Goal: Task Accomplishment & Management: Use online tool/utility

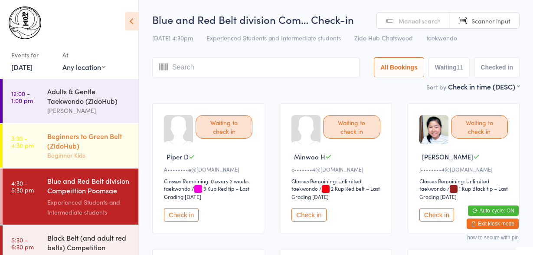
scroll to position [155, 0]
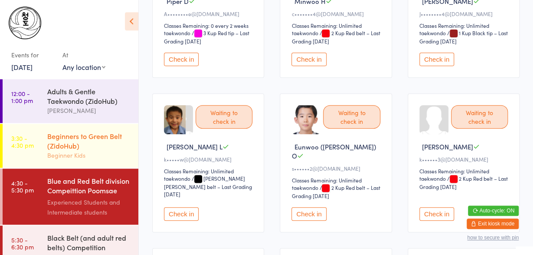
click at [63, 144] on div "Beginners to Green Belt (ZidoHub)" at bounding box center [89, 140] width 84 height 19
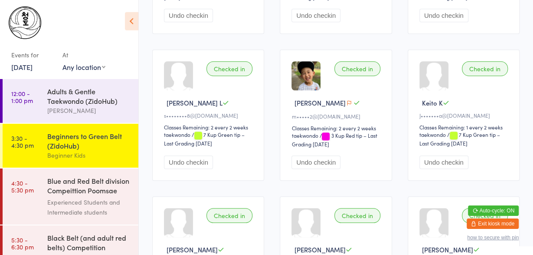
scroll to position [362, 0]
click at [180, 99] on span "Hazel L" at bounding box center [195, 103] width 56 height 9
click at [219, 131] on span "/ 7 Kup Green tip – Last Grading Jun 29, 2025" at bounding box center [204, 139] width 81 height 16
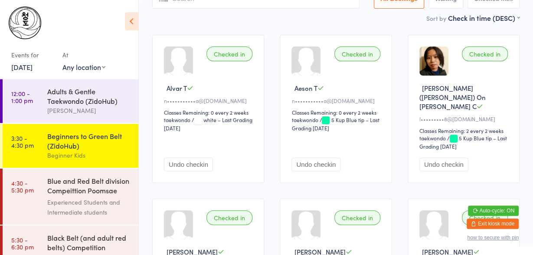
scroll to position [0, 0]
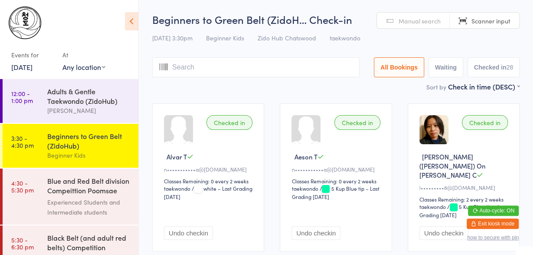
click at [176, 154] on span "Alvar T" at bounding box center [177, 156] width 20 height 9
click at [193, 159] on icon at bounding box center [190, 156] width 7 height 7
click at [16, 23] on img at bounding box center [25, 23] width 33 height 33
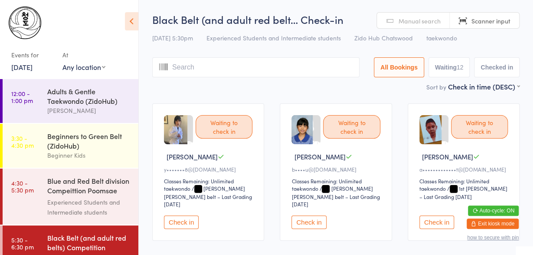
drag, startPoint x: 124, startPoint y: 123, endPoint x: 225, endPoint y: 206, distance: 130.0
click at [138, 206] on ul "12:00 - 1:00 pm Adults & Gentle Taekwondo (ZidoHub) ZiChuan Lim 3:30 - 4:30 pm …" at bounding box center [69, 167] width 138 height 176
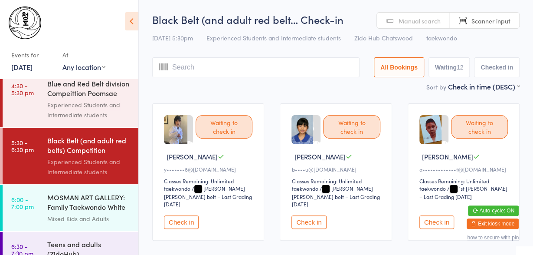
scroll to position [98, 0]
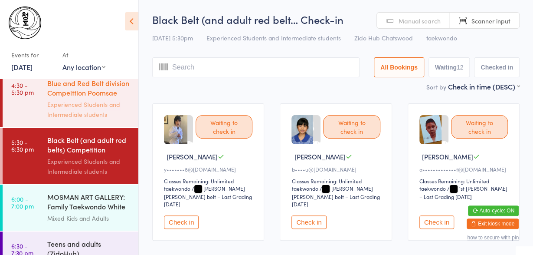
click at [100, 121] on div "Blue and Red Belt division Compeittion Poomsae (Zi... Experienced Students and …" at bounding box center [92, 99] width 91 height 56
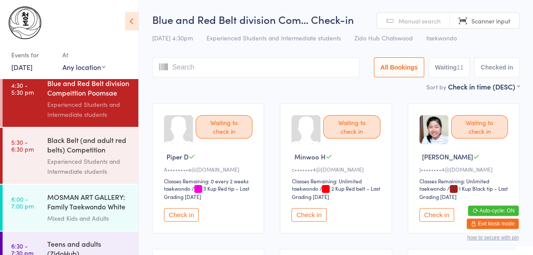
drag, startPoint x: 187, startPoint y: 216, endPoint x: 234, endPoint y: 275, distance: 75.3
click at [437, 216] on button "Check in" at bounding box center [436, 214] width 35 height 13
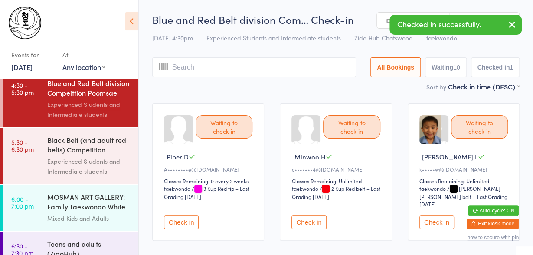
click at [312, 217] on button "Check in" at bounding box center [308, 221] width 35 height 13
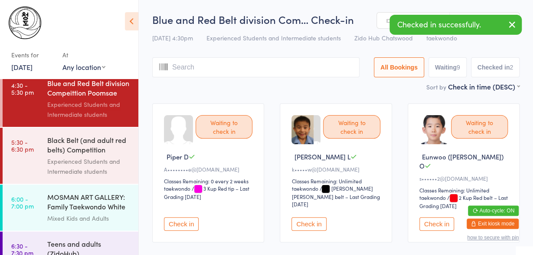
click at [312, 217] on button "Check in" at bounding box center [308, 223] width 35 height 13
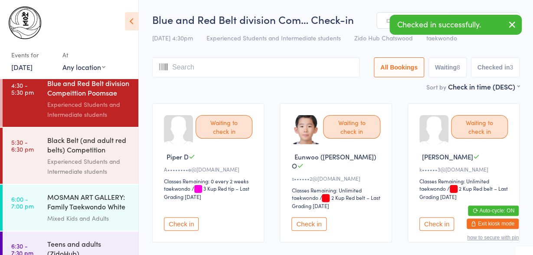
click at [312, 217] on button "Check in" at bounding box center [308, 223] width 35 height 13
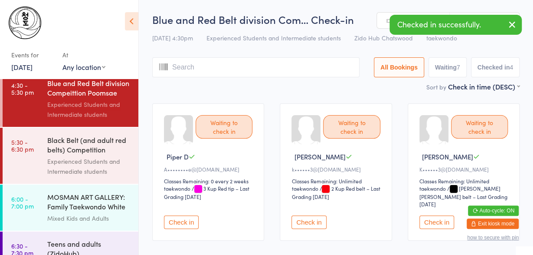
click at [312, 217] on button "Check in" at bounding box center [308, 221] width 35 height 13
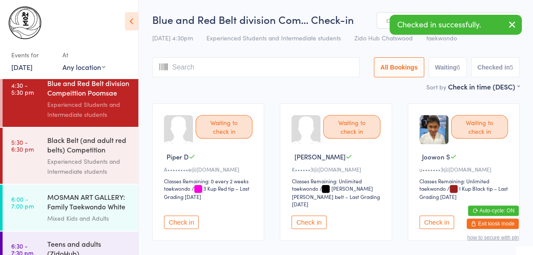
click at [312, 217] on button "Check in" at bounding box center [308, 221] width 35 height 13
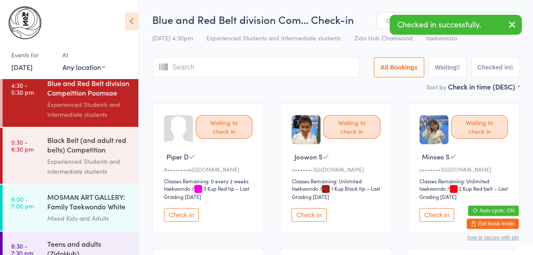
click at [311, 217] on button "Check in" at bounding box center [308, 214] width 35 height 13
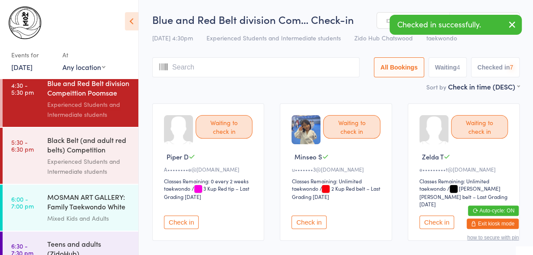
click at [311, 217] on button "Check in" at bounding box center [308, 221] width 35 height 13
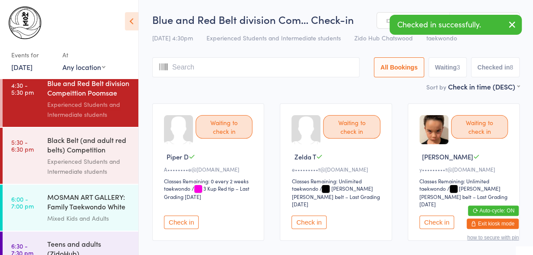
click at [311, 217] on button "Check in" at bounding box center [308, 221] width 35 height 13
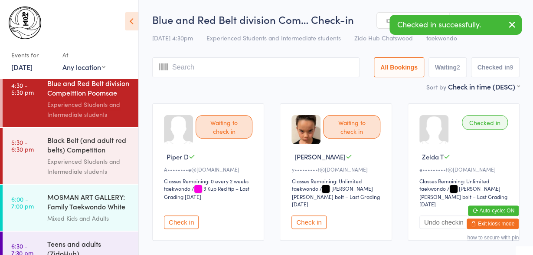
click at [295, 70] on input "search" at bounding box center [255, 67] width 207 height 20
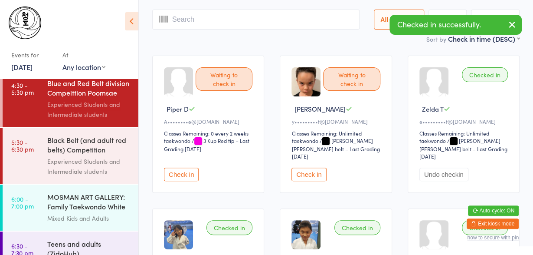
scroll to position [58, 0]
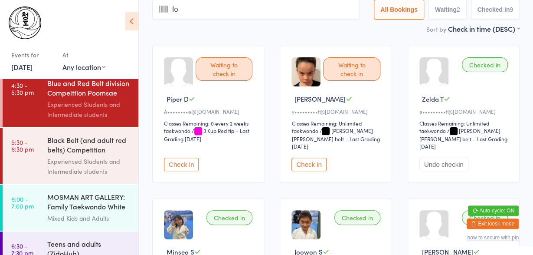
type input "foo"
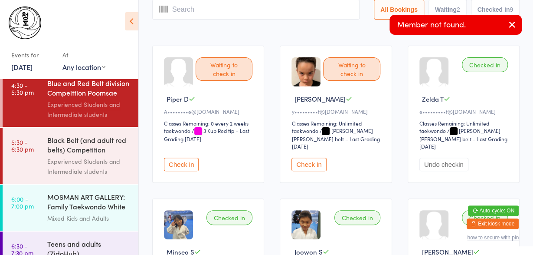
scroll to position [0, 0]
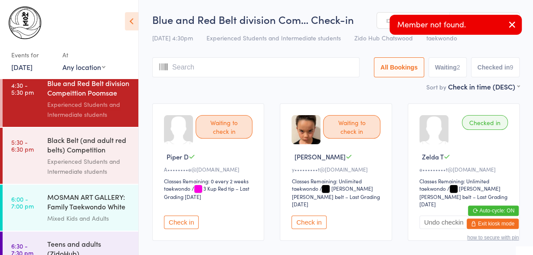
click at [258, 62] on input "search" at bounding box center [255, 67] width 207 height 20
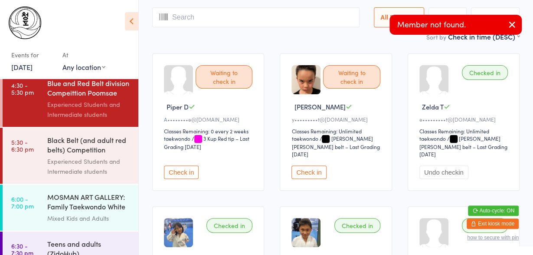
scroll to position [57, 0]
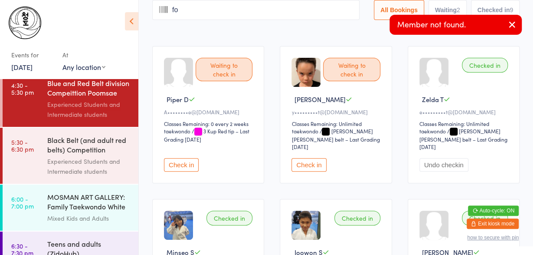
type input "foo"
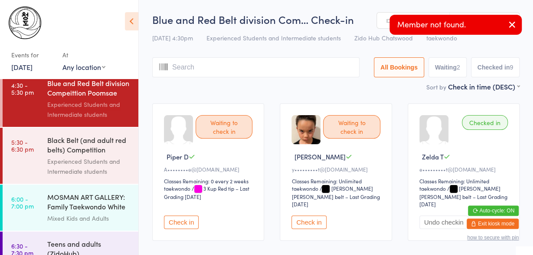
click at [233, 71] on input "search" at bounding box center [255, 67] width 207 height 20
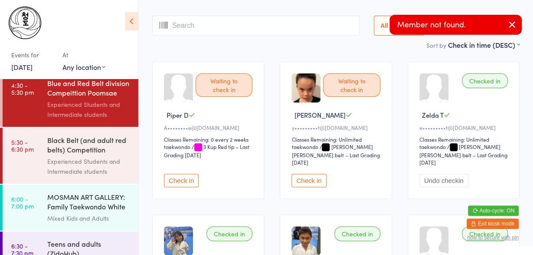
type input "m"
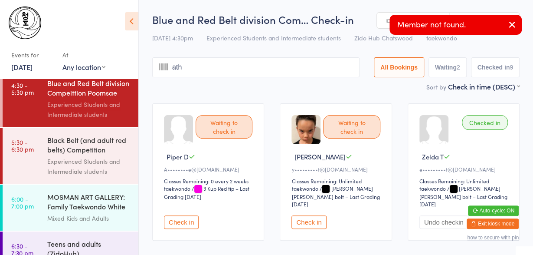
type input "athi"
type input "l"
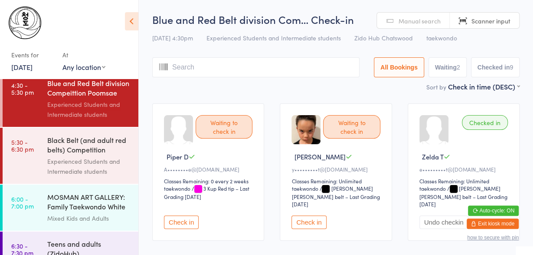
click at [162, 66] on icon at bounding box center [163, 67] width 9 height 11
click at [187, 67] on input "search" at bounding box center [255, 67] width 207 height 20
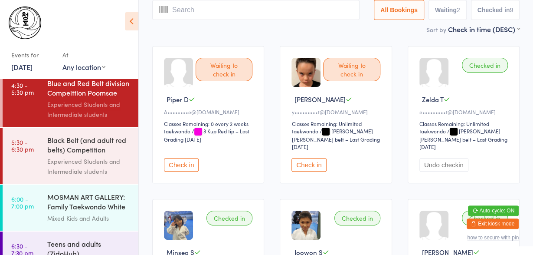
scroll to position [58, 0]
type input "ma"
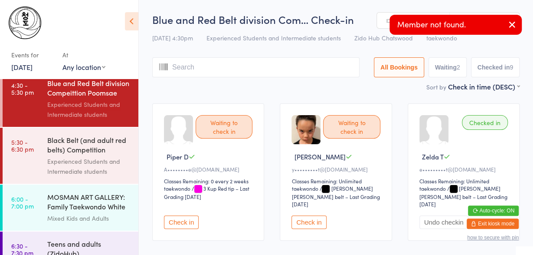
click at [512, 26] on icon "button" at bounding box center [512, 24] width 10 height 11
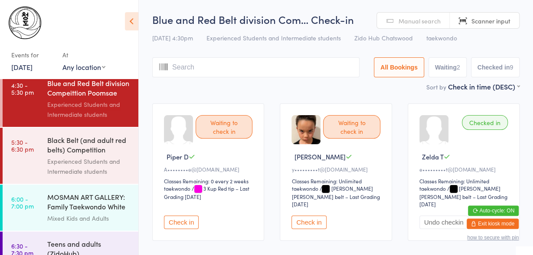
click at [431, 21] on span "Manual search" at bounding box center [419, 20] width 42 height 9
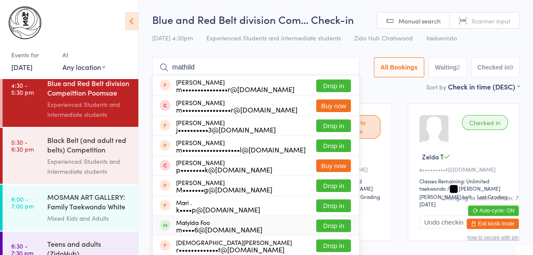
type input "mathild"
click at [324, 226] on button "Drop in" at bounding box center [333, 225] width 35 height 13
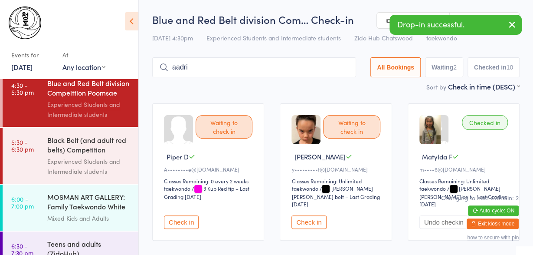
type input "aadrit"
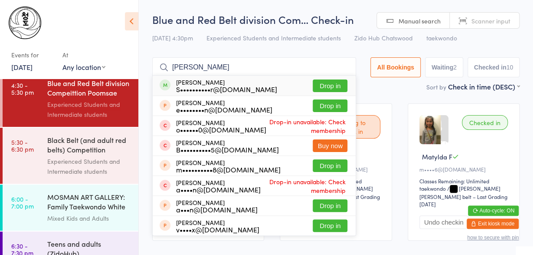
scroll to position [98, 0]
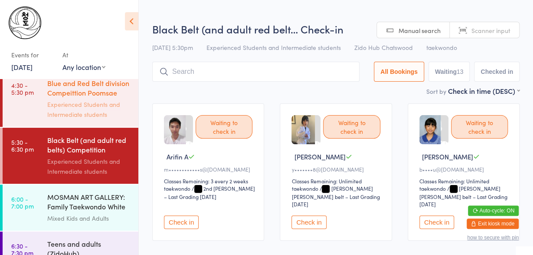
click at [111, 121] on div "Blue and Red Belt division Compeittion Poomsae (Zi... Experienced Students and …" at bounding box center [92, 99] width 91 height 56
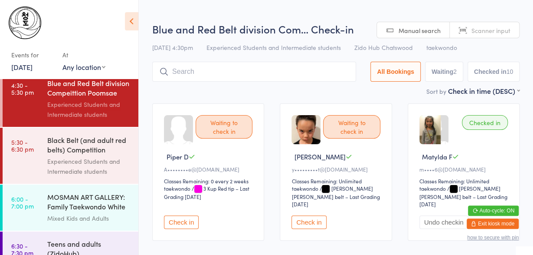
click at [489, 73] on button "Checked in 10" at bounding box center [493, 72] width 52 height 20
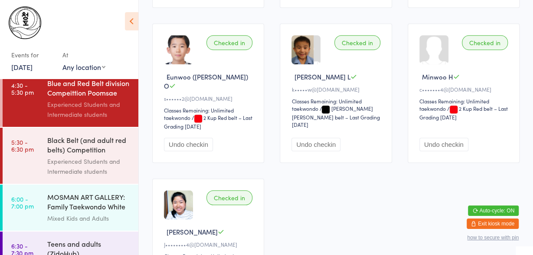
scroll to position [0, 0]
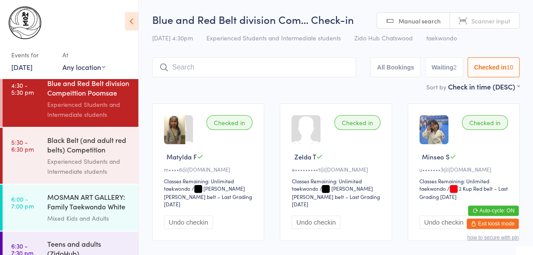
click at [292, 72] on input "search" at bounding box center [254, 67] width 204 height 20
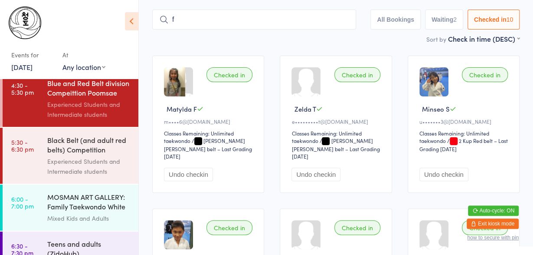
scroll to position [56, 0]
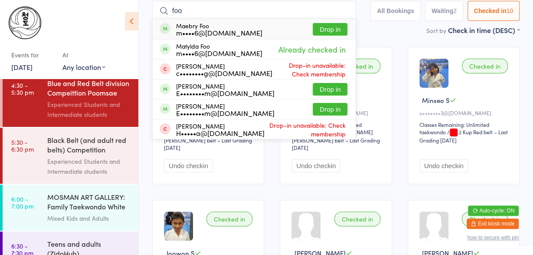
type input "foo"
click at [313, 30] on button "Drop in" at bounding box center [330, 29] width 35 height 13
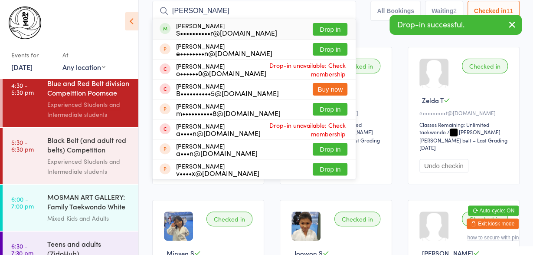
type input "aadrit"
click at [320, 32] on button "Drop in" at bounding box center [330, 29] width 35 height 13
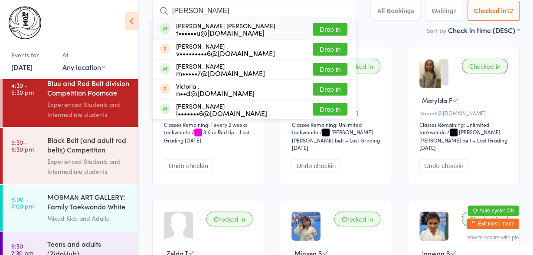
type input "vito"
click at [313, 30] on button "Drop in" at bounding box center [330, 29] width 35 height 13
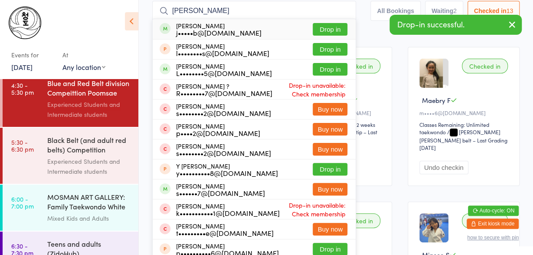
type input "leah"
click at [324, 32] on button "Drop in" at bounding box center [330, 29] width 35 height 13
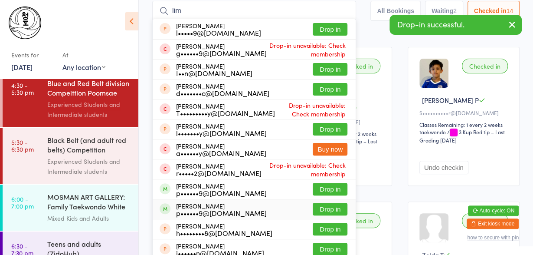
type input "lim"
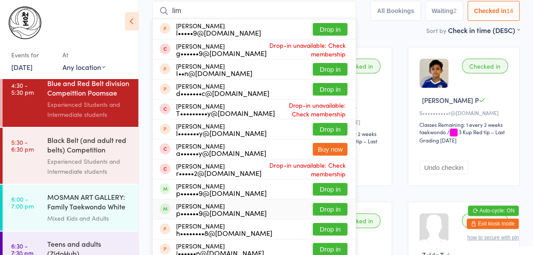
click at [328, 209] on button "Drop in" at bounding box center [330, 208] width 35 height 13
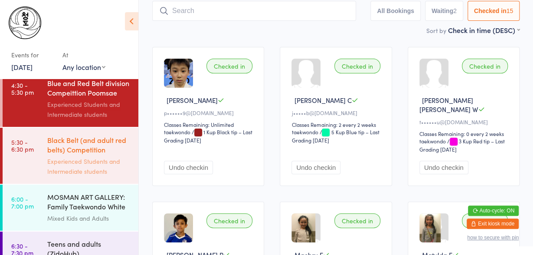
click at [118, 149] on div "Black Belt (and adult red belts) Competition Pooms..." at bounding box center [89, 145] width 84 height 21
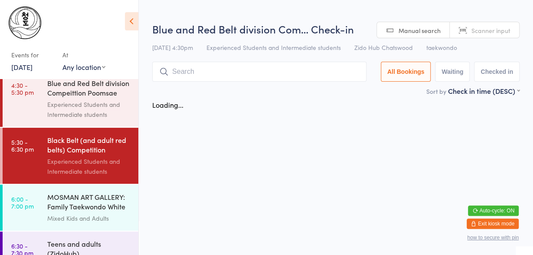
scroll to position [98, 0]
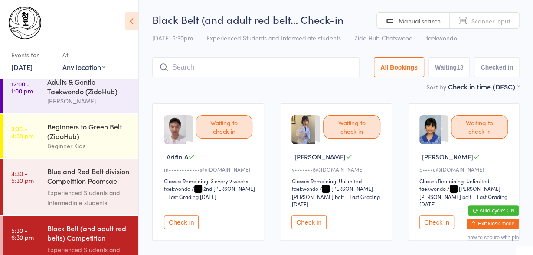
scroll to position [0, 0]
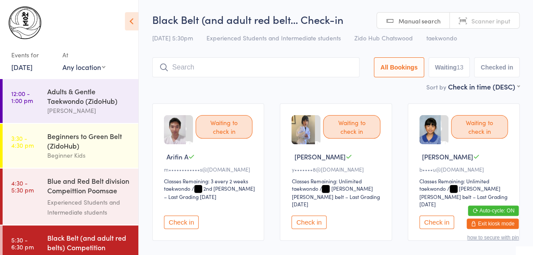
click at [21, 31] on img at bounding box center [25, 23] width 33 height 33
click at [190, 216] on button "Check in" at bounding box center [181, 221] width 35 height 13
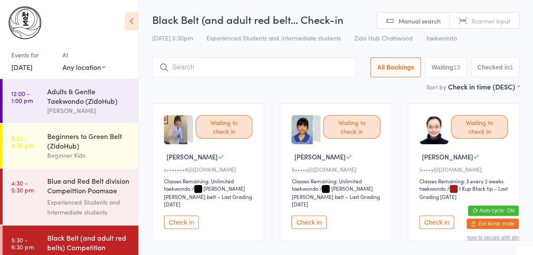
drag, startPoint x: 191, startPoint y: 218, endPoint x: 222, endPoint y: 211, distance: 31.0
click at [209, 215] on div "Check in" at bounding box center [209, 221] width 91 height 13
click at [317, 215] on button "Check in" at bounding box center [308, 221] width 35 height 13
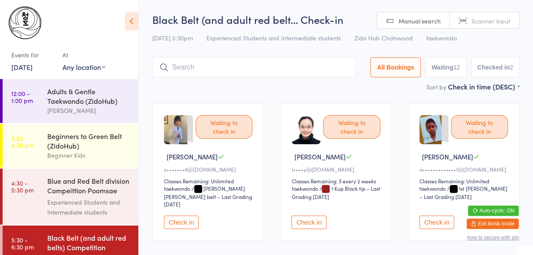
click at [447, 215] on button "Check in" at bounding box center [436, 221] width 35 height 13
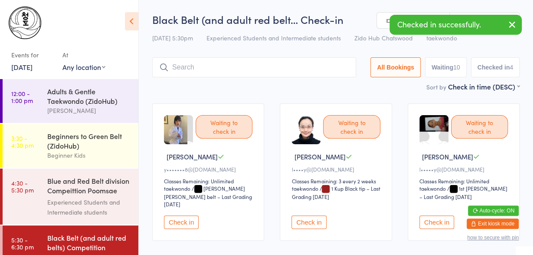
click at [447, 215] on button "Check in" at bounding box center [436, 221] width 35 height 13
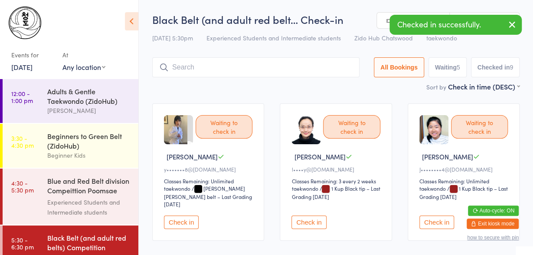
click at [447, 215] on button "Check in" at bounding box center [436, 221] width 35 height 13
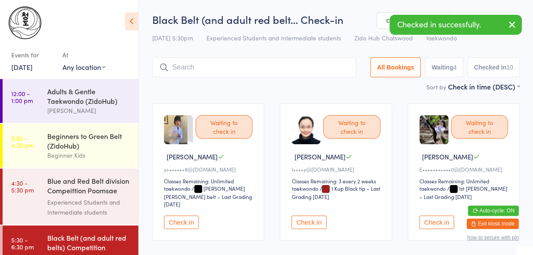
drag, startPoint x: 447, startPoint y: 213, endPoint x: 390, endPoint y: 235, distance: 61.5
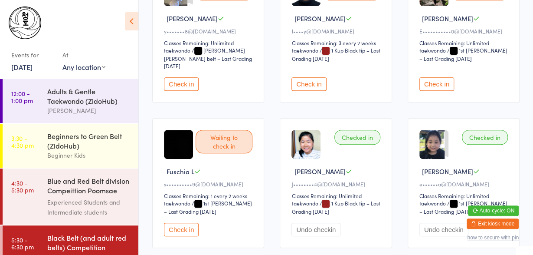
scroll to position [152, 0]
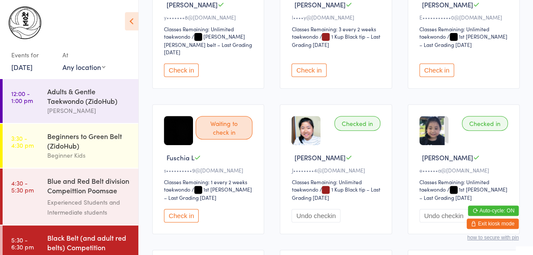
click at [190, 209] on button "Check in" at bounding box center [181, 215] width 35 height 13
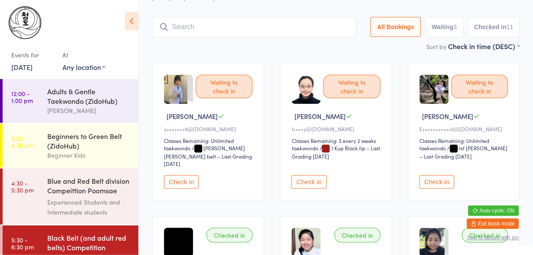
scroll to position [0, 0]
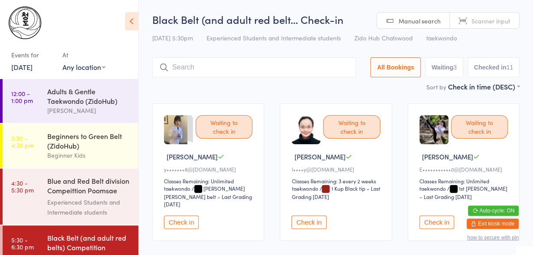
click at [297, 75] on input "search" at bounding box center [254, 67] width 204 height 20
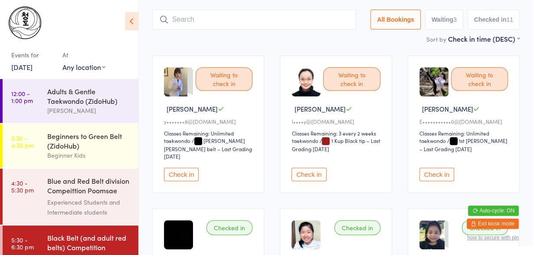
scroll to position [58, 0]
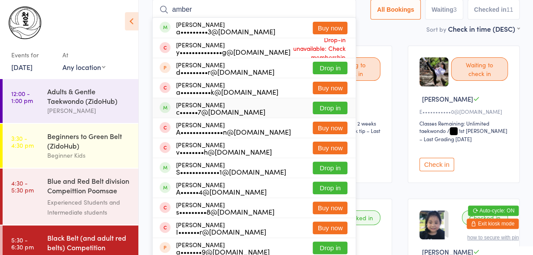
type input "amber"
click at [334, 104] on button "Drop in" at bounding box center [330, 107] width 35 height 13
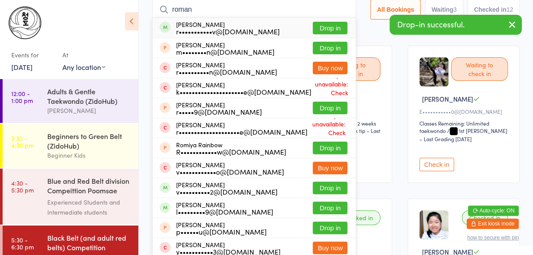
type input "roman"
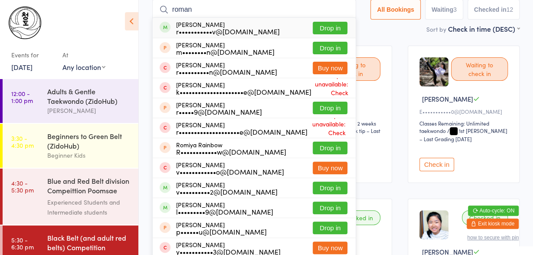
click at [332, 29] on button "Drop in" at bounding box center [330, 28] width 35 height 13
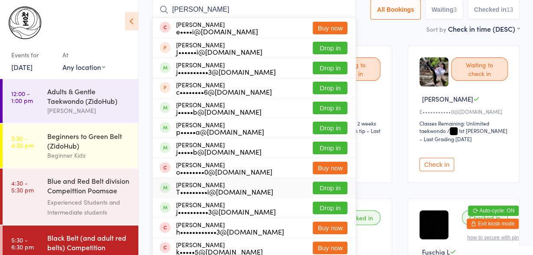
type input "choi"
click at [320, 189] on button "Drop in" at bounding box center [330, 187] width 35 height 13
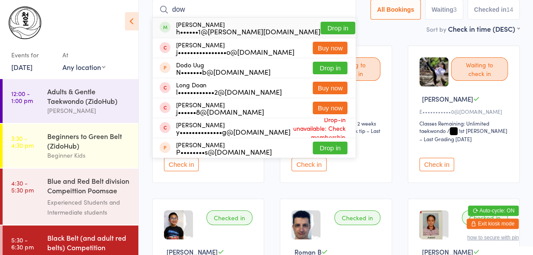
type input "dow"
click at [334, 28] on button "Drop in" at bounding box center [337, 28] width 35 height 13
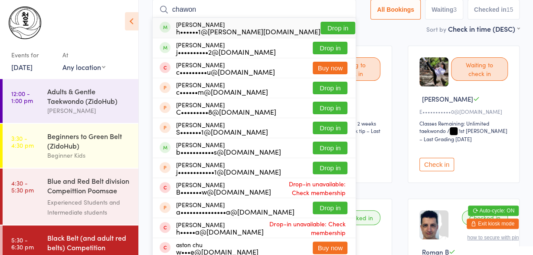
type input "chawon"
click at [327, 27] on button "Drop in" at bounding box center [337, 28] width 35 height 13
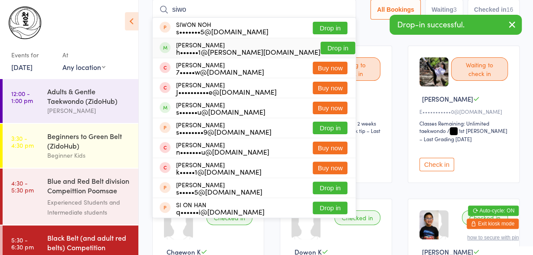
type input "siwo"
click at [333, 51] on button "Drop in" at bounding box center [337, 48] width 35 height 13
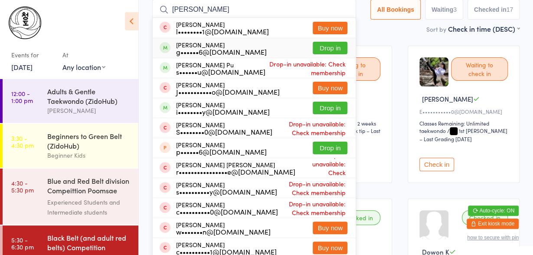
type input "mason ch"
click at [323, 49] on button "Drop in" at bounding box center [330, 48] width 35 height 13
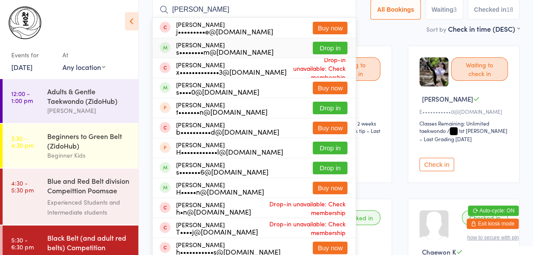
type input "harr"
click at [324, 51] on button "Drop in" at bounding box center [330, 48] width 35 height 13
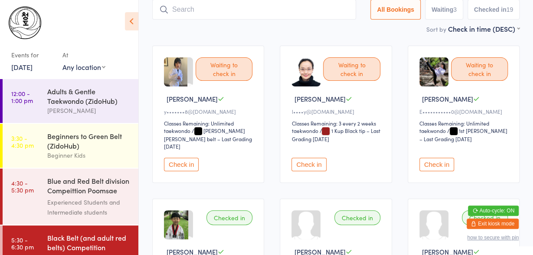
click at [273, 26] on div "Sort by Check in time (DESC) First name (ASC) First name (DESC) Last name (ASC)…" at bounding box center [335, 29] width 367 height 10
click at [98, 146] on div "Beginners to Green Belt (ZidoHub)" at bounding box center [89, 140] width 84 height 19
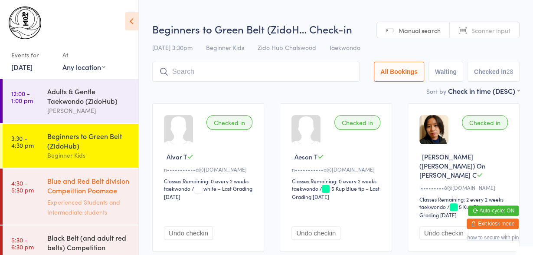
click at [121, 207] on div "Experienced Students and Intermediate students" at bounding box center [89, 207] width 84 height 20
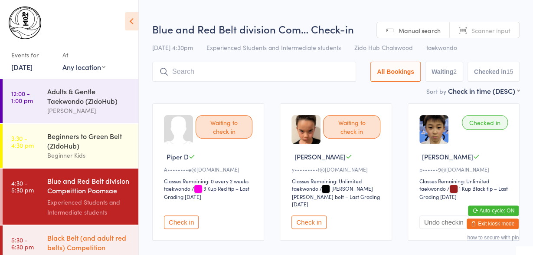
click at [117, 230] on div "Black Belt (and adult red belts) Competition Pooms... Experienced Students and …" at bounding box center [92, 253] width 91 height 56
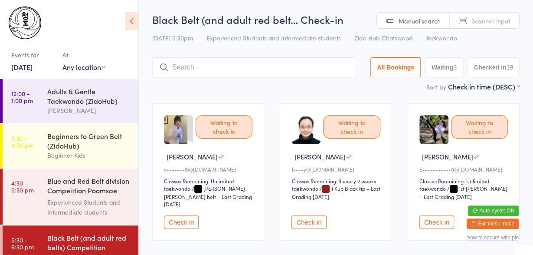
click at [518, 18] on link "Scanner input" at bounding box center [484, 21] width 69 height 16
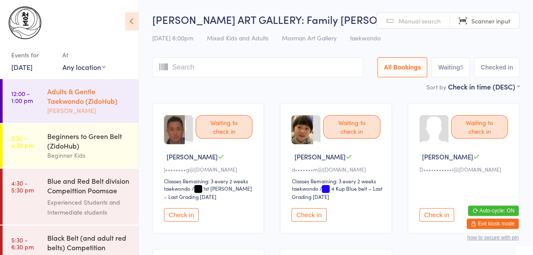
click at [100, 98] on div "Adults & Gentle Taekwondo (ZidoHub)" at bounding box center [89, 95] width 84 height 19
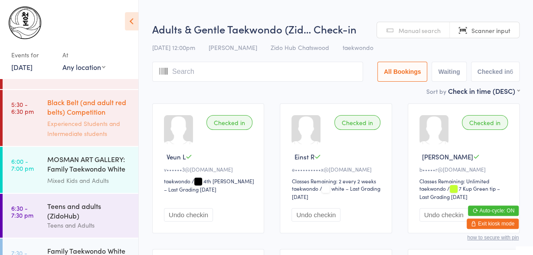
click at [96, 109] on div "Black Belt (and adult red belts) Competition Pooms..." at bounding box center [89, 107] width 84 height 21
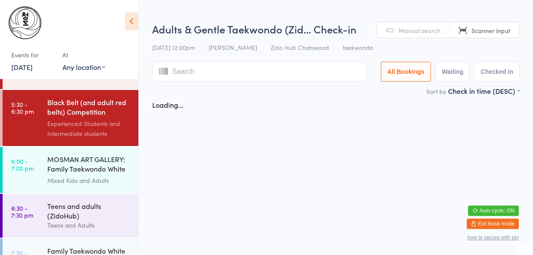
scroll to position [135, 0]
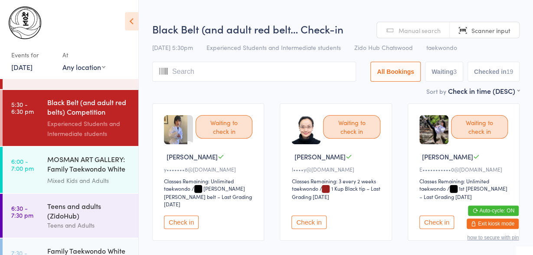
click at [303, 215] on button "Check in" at bounding box center [308, 221] width 35 height 13
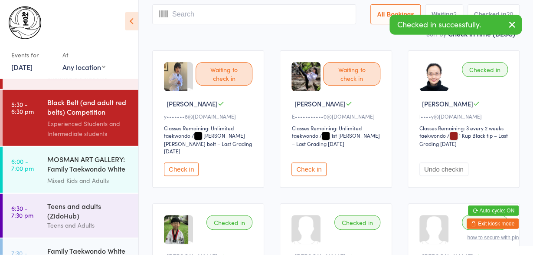
scroll to position [0, 0]
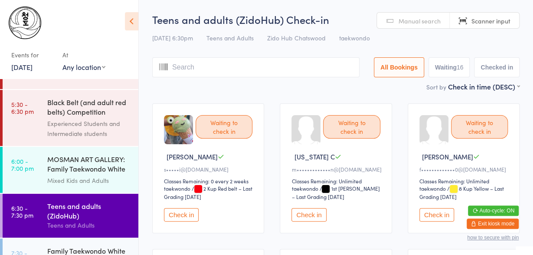
scroll to position [135, 0]
click at [310, 212] on button "Check in" at bounding box center [308, 214] width 35 height 13
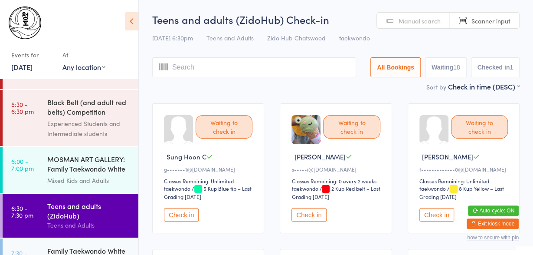
click at [436, 217] on button "Check in" at bounding box center [436, 214] width 35 height 13
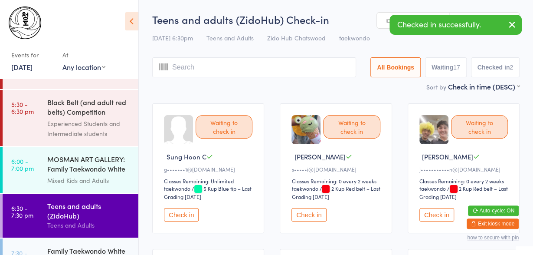
click at [436, 217] on button "Check in" at bounding box center [436, 214] width 35 height 13
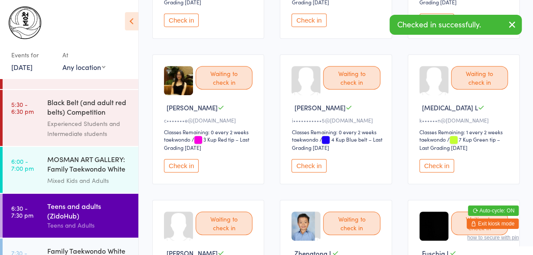
scroll to position [199, 0]
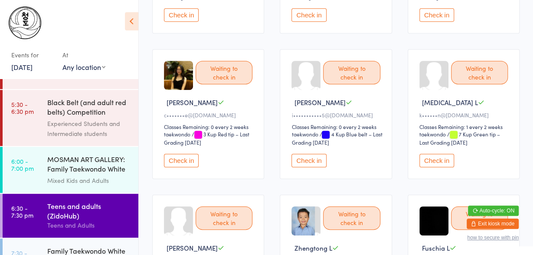
click at [315, 158] on button "Check in" at bounding box center [308, 159] width 35 height 13
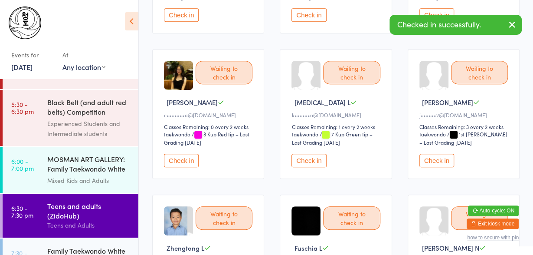
click at [444, 162] on button "Check in" at bounding box center [436, 159] width 35 height 13
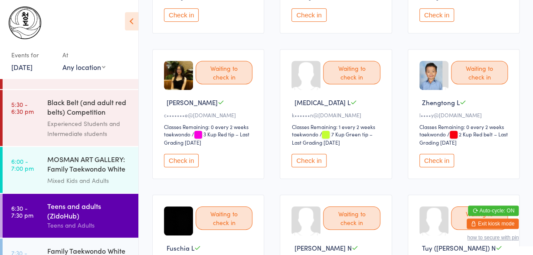
click at [437, 161] on button "Check in" at bounding box center [436, 159] width 35 height 13
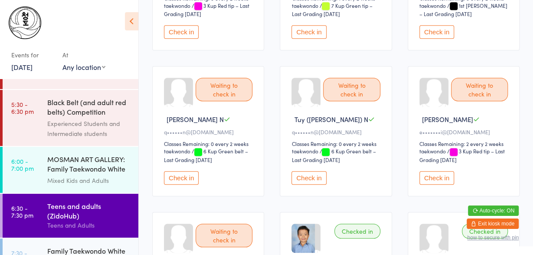
scroll to position [333, 0]
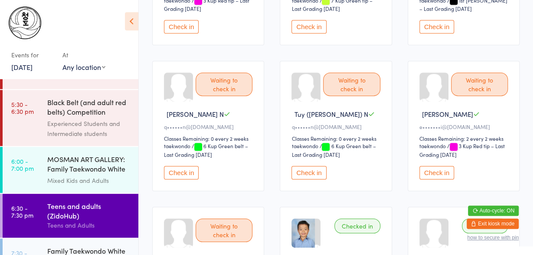
click at [180, 174] on button "Check in" at bounding box center [181, 172] width 35 height 13
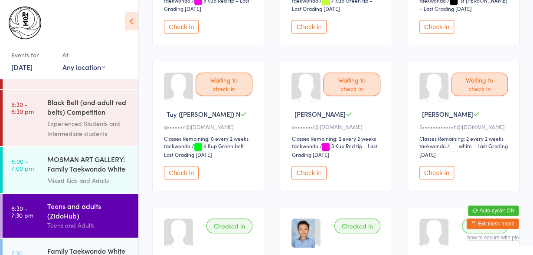
click at [180, 174] on button "Check in" at bounding box center [181, 172] width 35 height 13
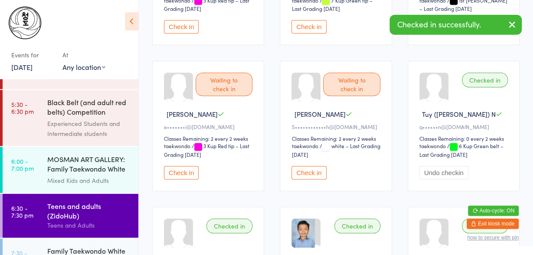
click at [180, 174] on button "Check in" at bounding box center [181, 172] width 35 height 13
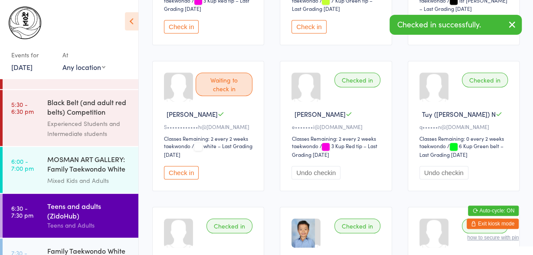
click at [180, 174] on button "Check in" at bounding box center [181, 172] width 35 height 13
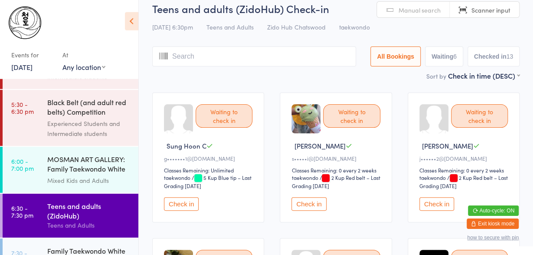
scroll to position [0, 0]
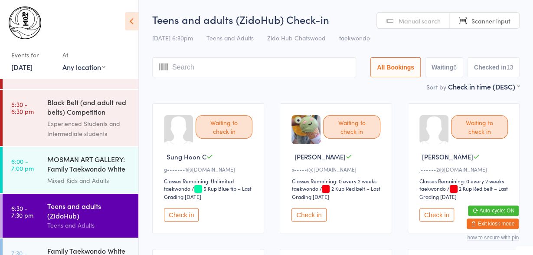
click at [226, 68] on input "search" at bounding box center [254, 67] width 204 height 20
click at [415, 21] on span "Manual search" at bounding box center [419, 20] width 42 height 9
click at [307, 70] on input "search" at bounding box center [254, 67] width 204 height 20
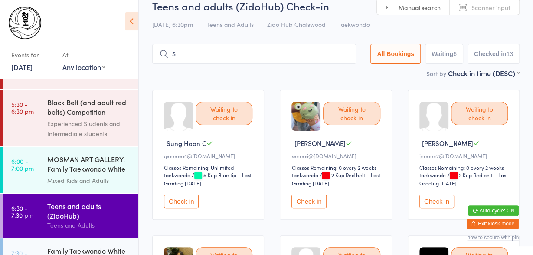
scroll to position [42, 0]
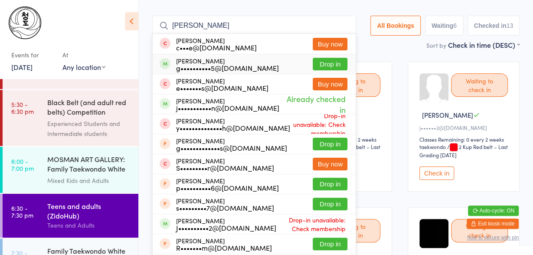
type input "samuel"
click at [338, 65] on button "Drop in" at bounding box center [330, 64] width 35 height 13
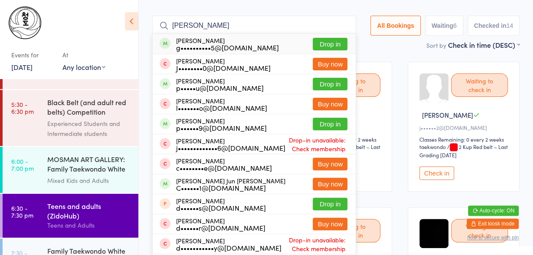
type input "david ki"
click at [338, 42] on button "Drop in" at bounding box center [330, 44] width 35 height 13
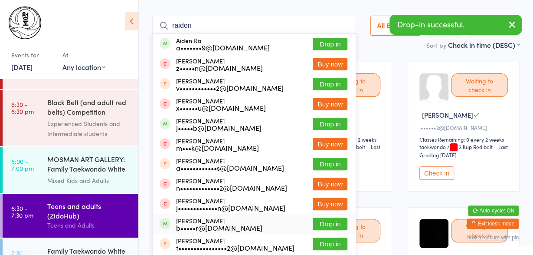
type input "raiden"
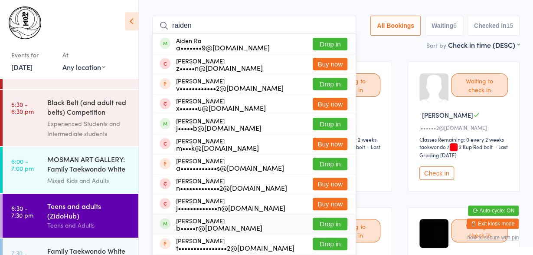
click at [326, 225] on button "Drop in" at bounding box center [330, 223] width 35 height 13
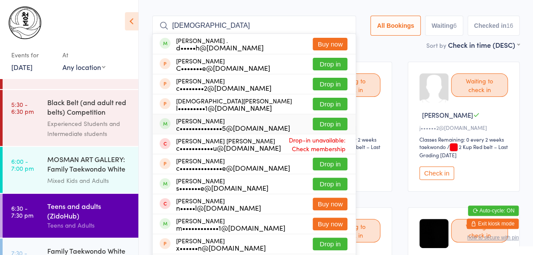
type input "christ"
click at [321, 125] on button "Drop in" at bounding box center [330, 124] width 35 height 13
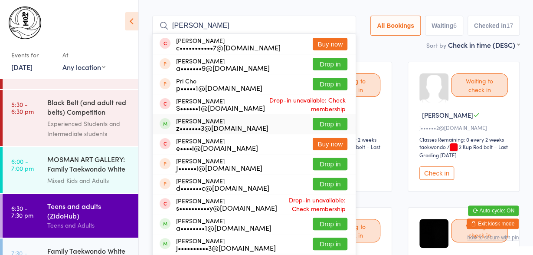
type input "choe"
click at [322, 127] on button "Drop in" at bounding box center [330, 124] width 35 height 13
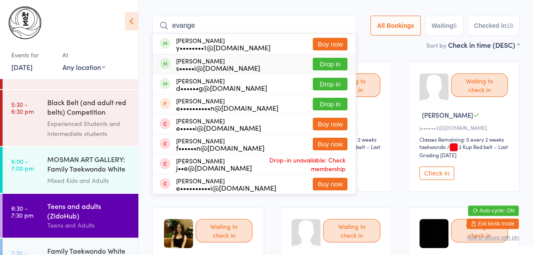
type input "evange"
click at [322, 64] on button "Drop in" at bounding box center [330, 64] width 35 height 13
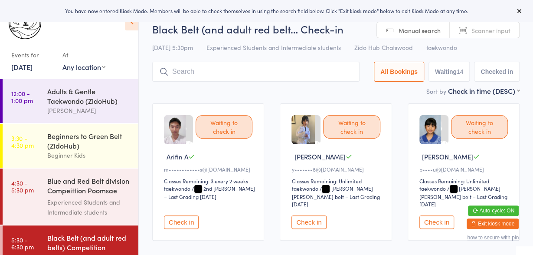
click at [133, 25] on icon at bounding box center [131, 21] width 13 height 18
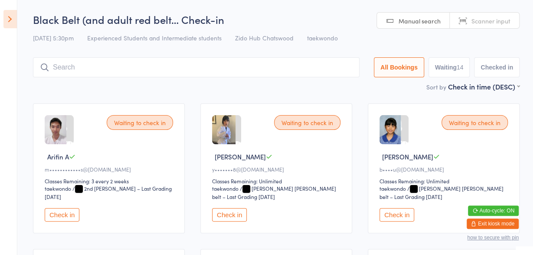
click at [13, 17] on icon at bounding box center [9, 19] width 13 height 18
